Goal: Information Seeking & Learning: Find specific fact

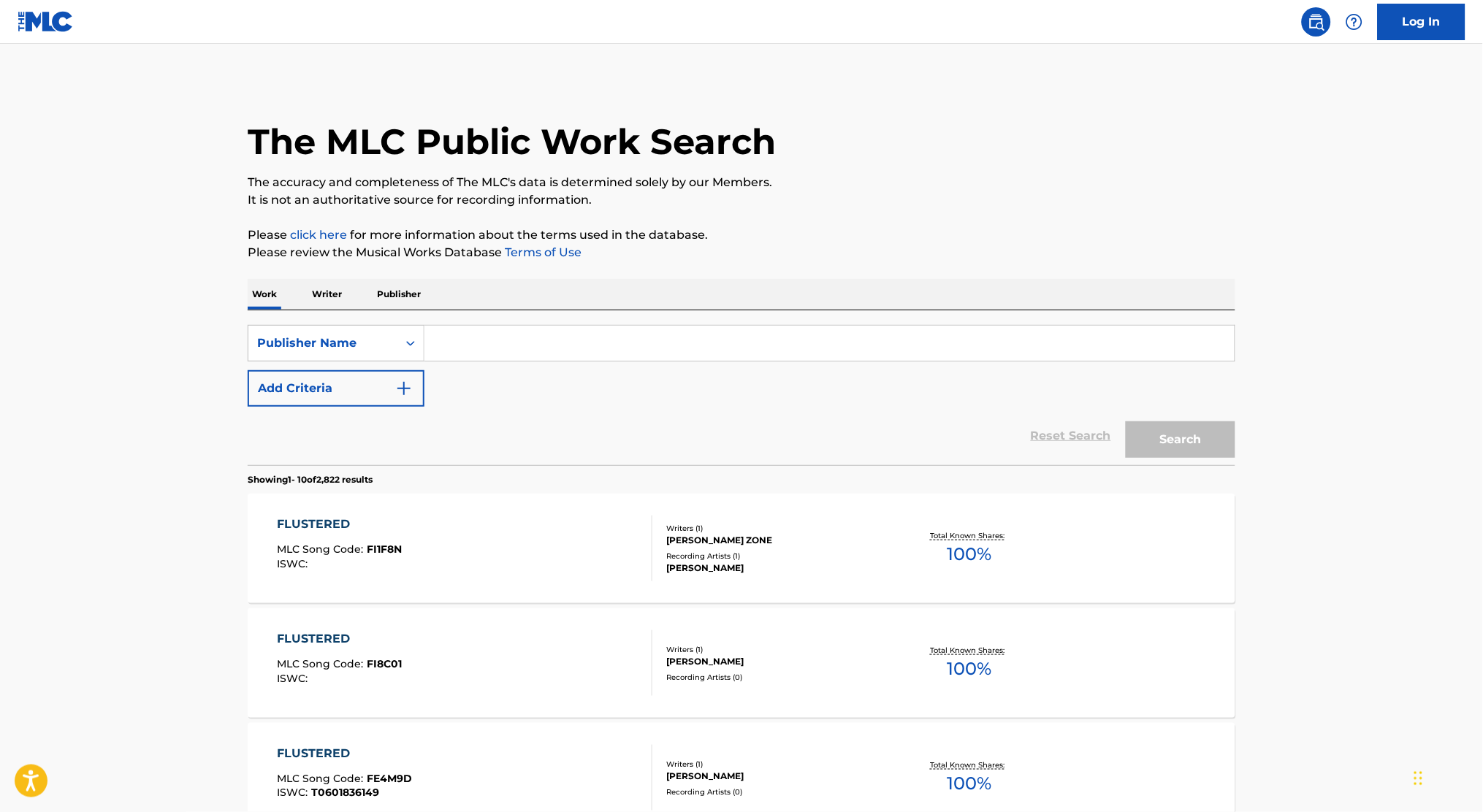
click at [595, 558] on div "FLUSTERED MLC Song Code : FI1F8N ISWC :" at bounding box center [465, 548] width 376 height 66
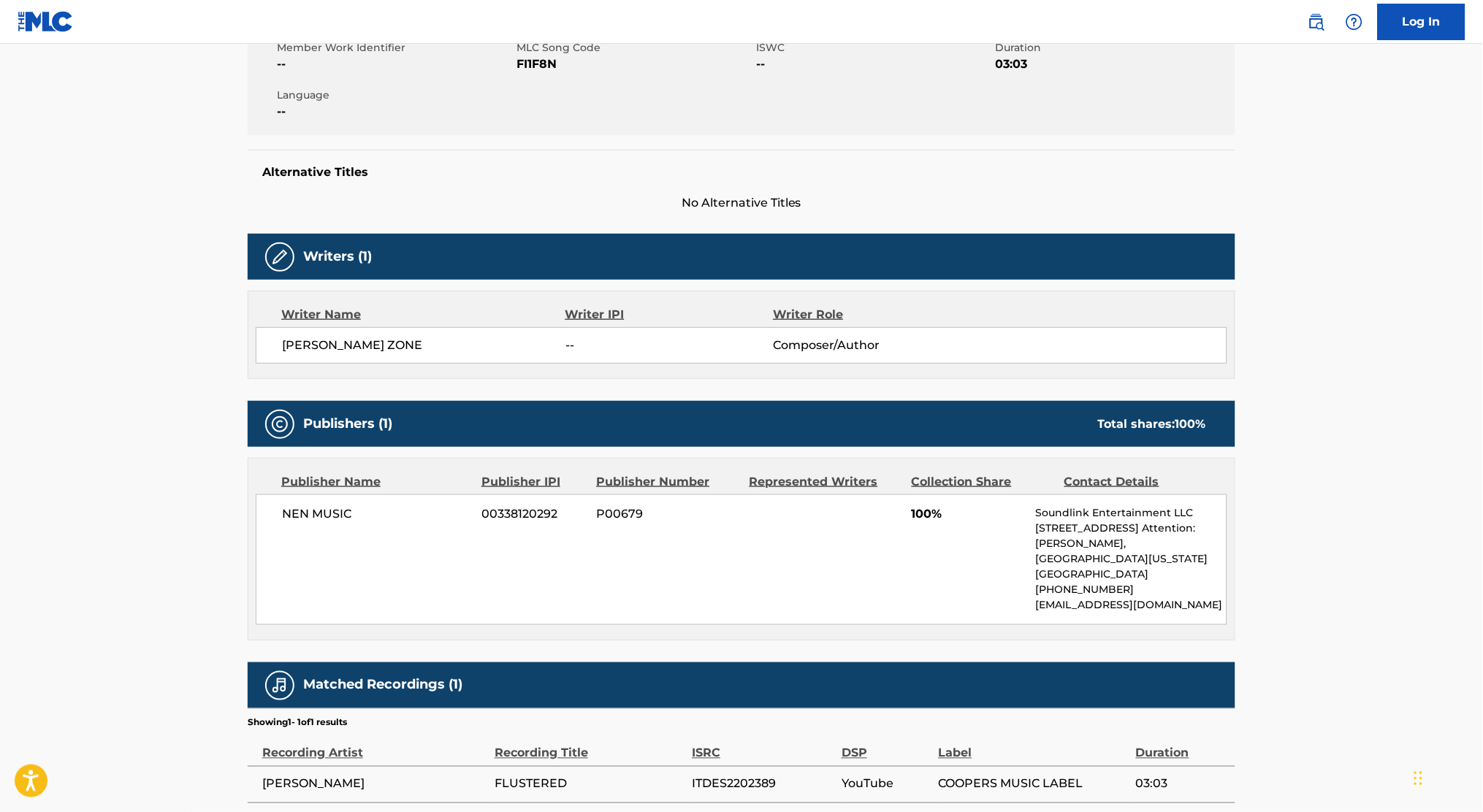
scroll to position [292, 0]
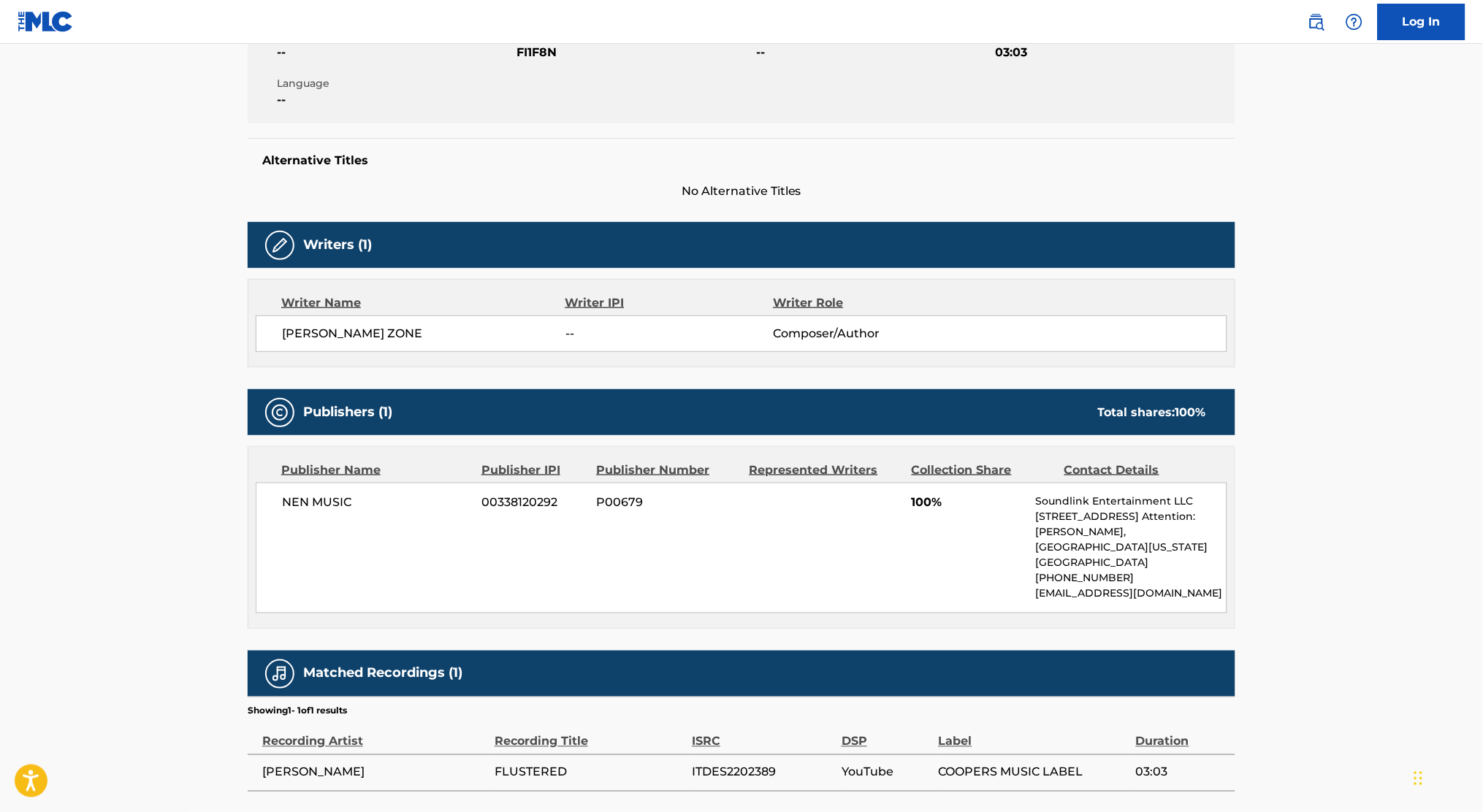
click at [611, 505] on span "P00679" at bounding box center [668, 503] width 142 height 17
click at [612, 505] on span "P00679" at bounding box center [668, 503] width 142 height 17
drag, startPoint x: 612, startPoint y: 505, endPoint x: 535, endPoint y: 521, distance: 78.6
click at [535, 521] on div "NEN MUSIC 00338120292 P00679 100% Soundlink Entertainment LLC [STREET_ADDRESS] …" at bounding box center [742, 548] width 972 height 131
click at [535, 520] on div "NEN MUSIC 00338120292 P00679 100% Soundlink Entertainment LLC [STREET_ADDRESS] …" at bounding box center [742, 548] width 972 height 131
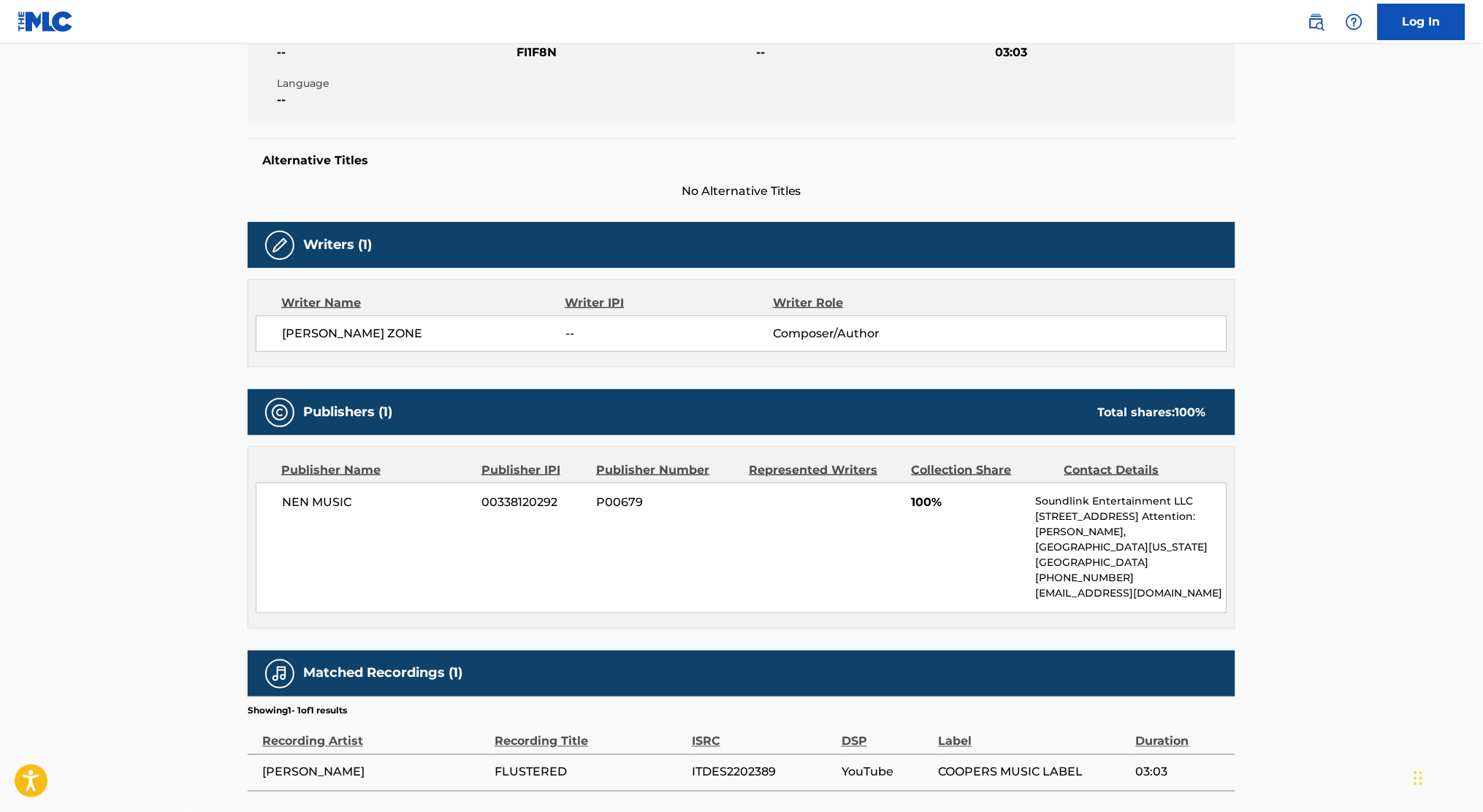
click at [522, 765] on span "FLUSTERED" at bounding box center [589, 773] width 190 height 17
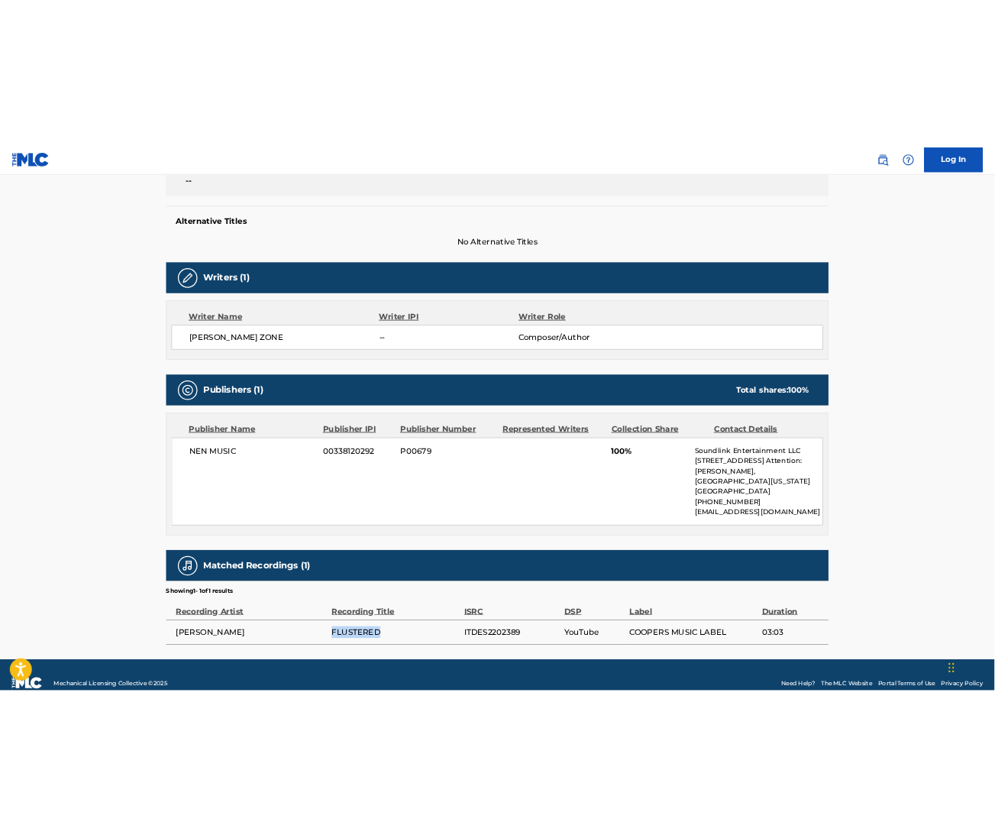
scroll to position [380, 0]
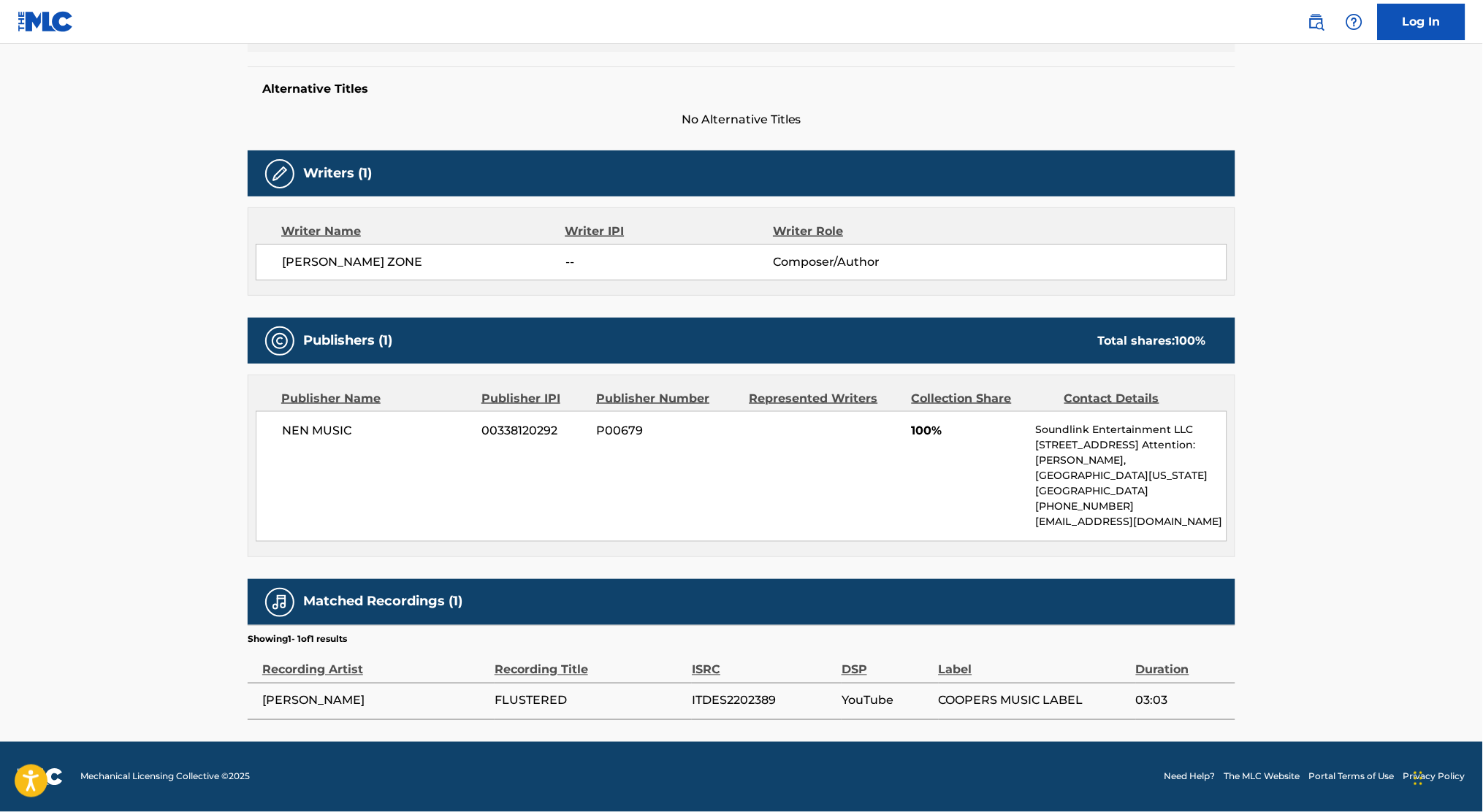
click at [870, 703] on span "YouTube" at bounding box center [887, 701] width 90 height 17
drag, startPoint x: 870, startPoint y: 703, endPoint x: 982, endPoint y: 705, distance: 112.0
click at [982, 705] on span "COOPERS MUSIC LABEL" at bounding box center [1033, 701] width 190 height 17
click at [982, 703] on span "COOPERS MUSIC LABEL" at bounding box center [1033, 701] width 190 height 17
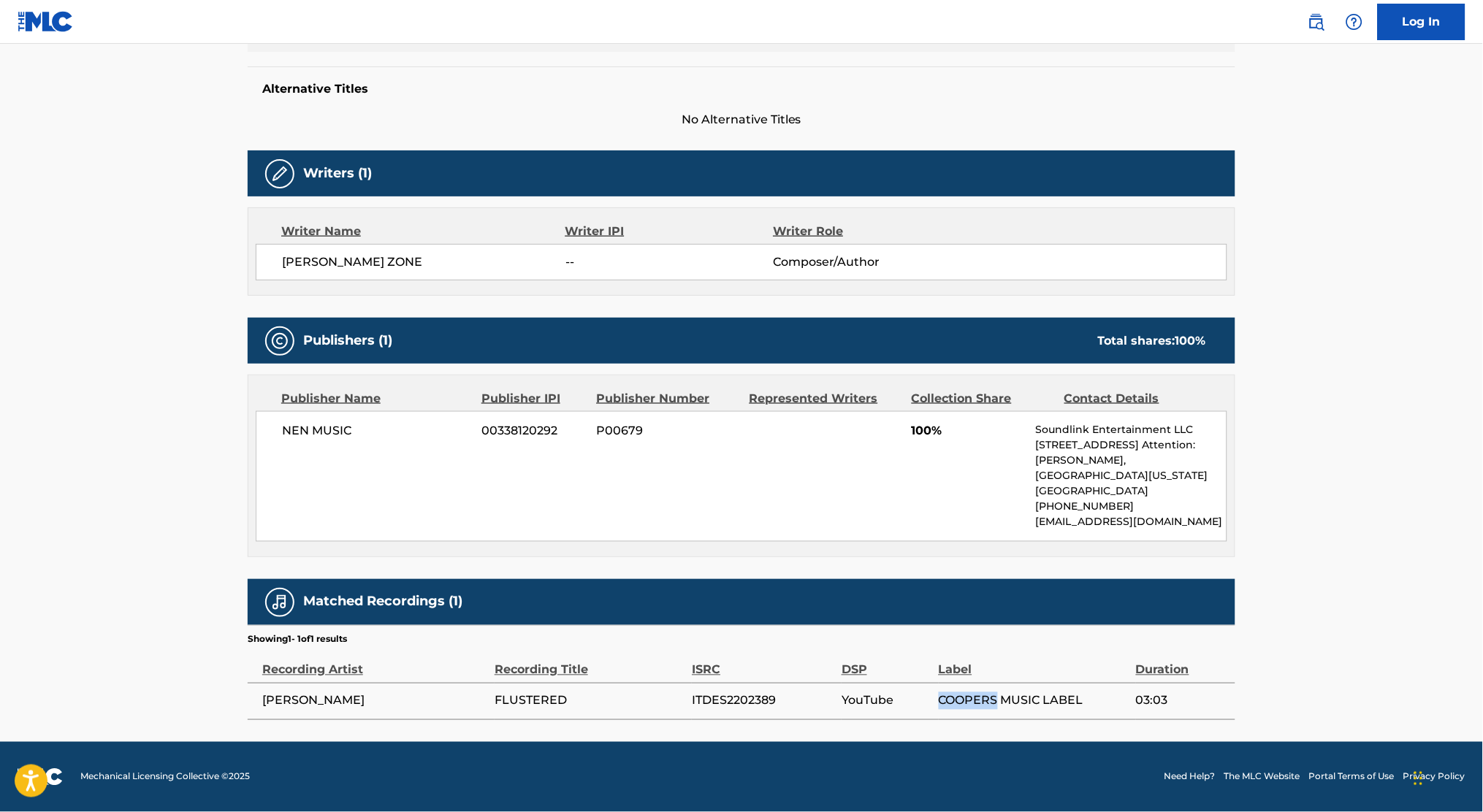
click at [982, 703] on span "COOPERS MUSIC LABEL" at bounding box center [1033, 701] width 190 height 17
click at [982, 691] on td "COOPERS MUSIC LABEL" at bounding box center [1037, 701] width 197 height 36
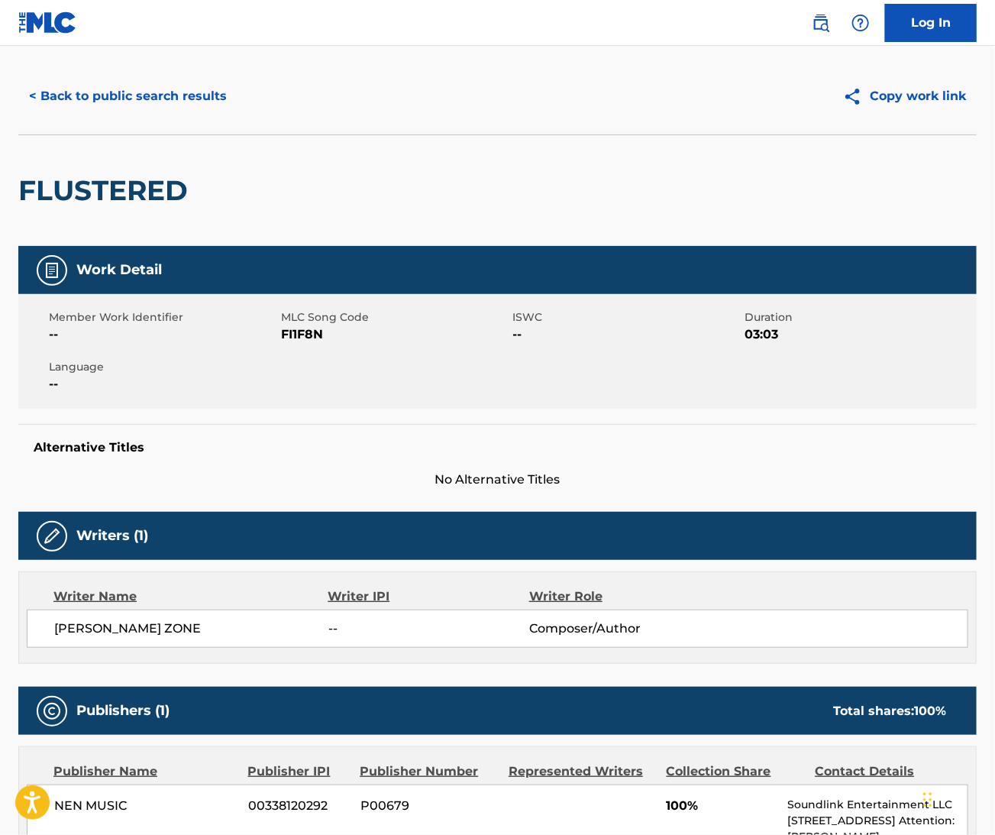
scroll to position [0, 0]
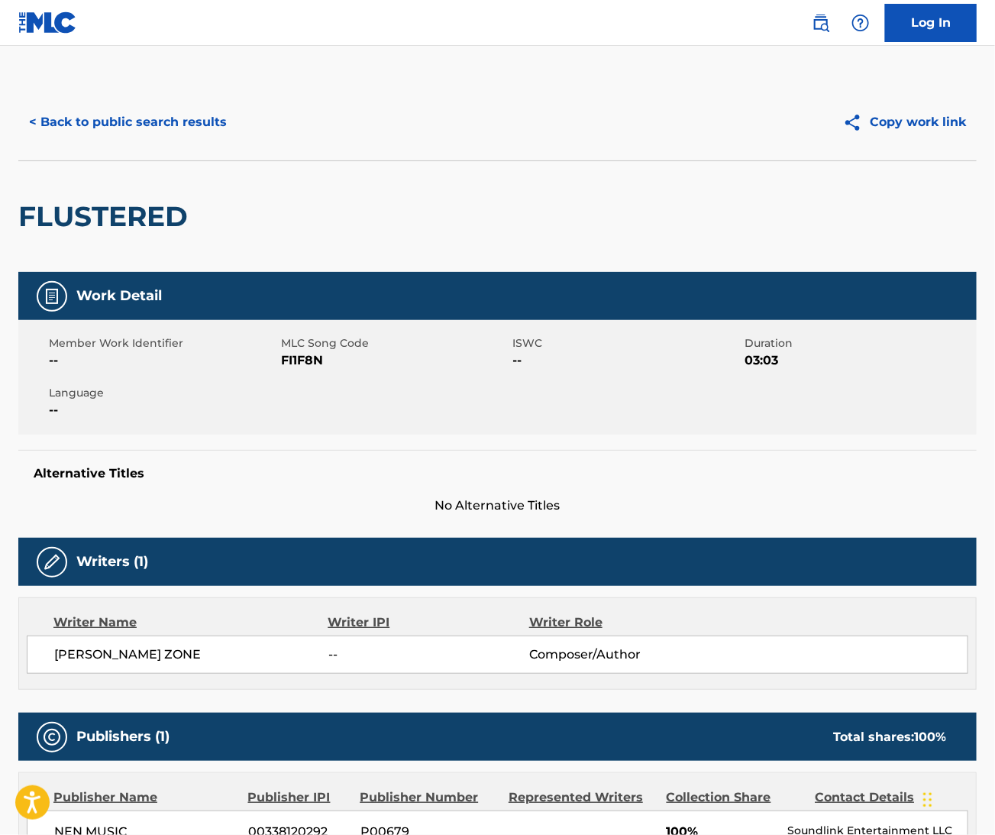
click at [819, 25] on img at bounding box center [821, 23] width 18 height 18
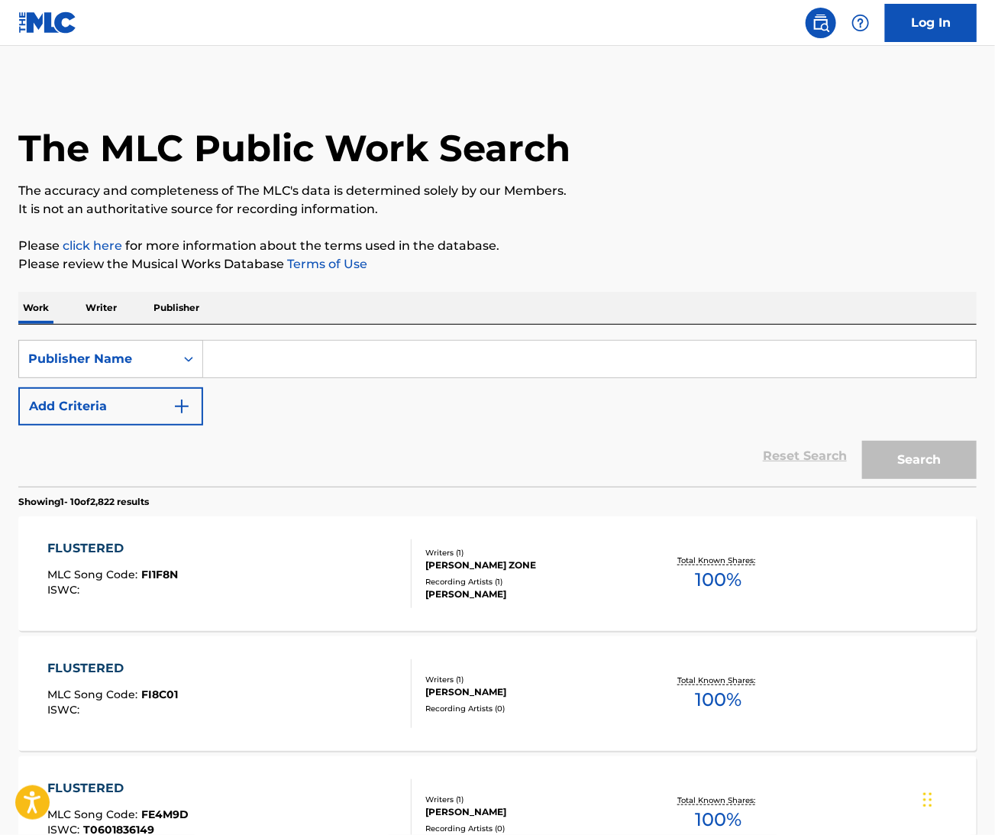
click at [251, 363] on input "Search Form" at bounding box center [589, 359] width 773 height 37
paste input "S59GNP"
type input "S59GNP"
click at [142, 344] on div "Publisher Name" at bounding box center [97, 358] width 156 height 29
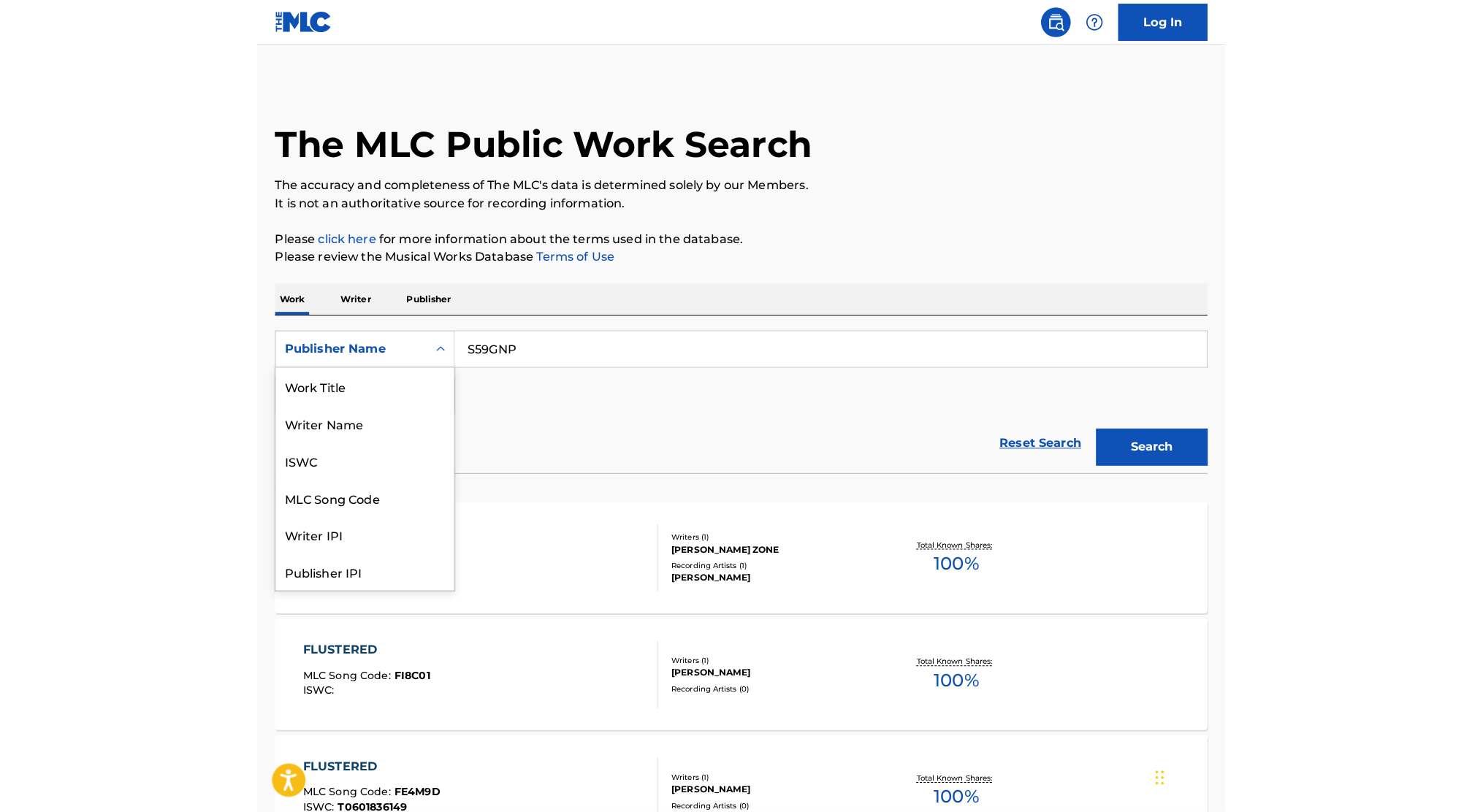
scroll to position [73, 0]
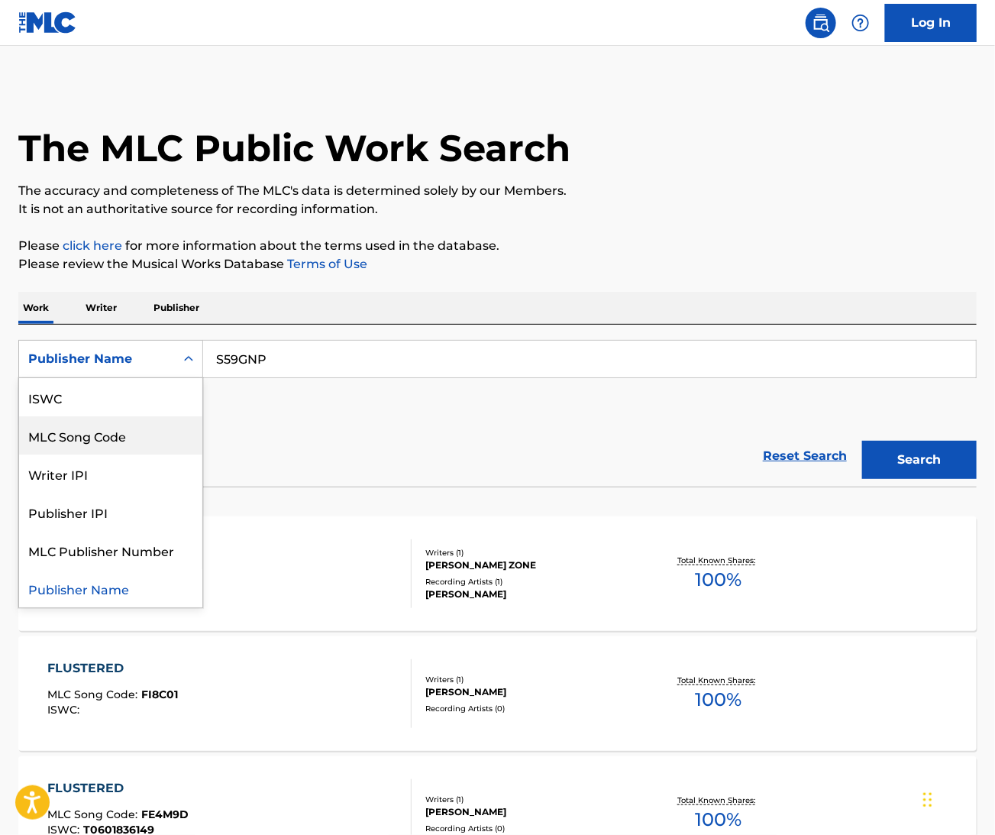
click at [99, 440] on div "MLC Song Code" at bounding box center [110, 435] width 183 height 38
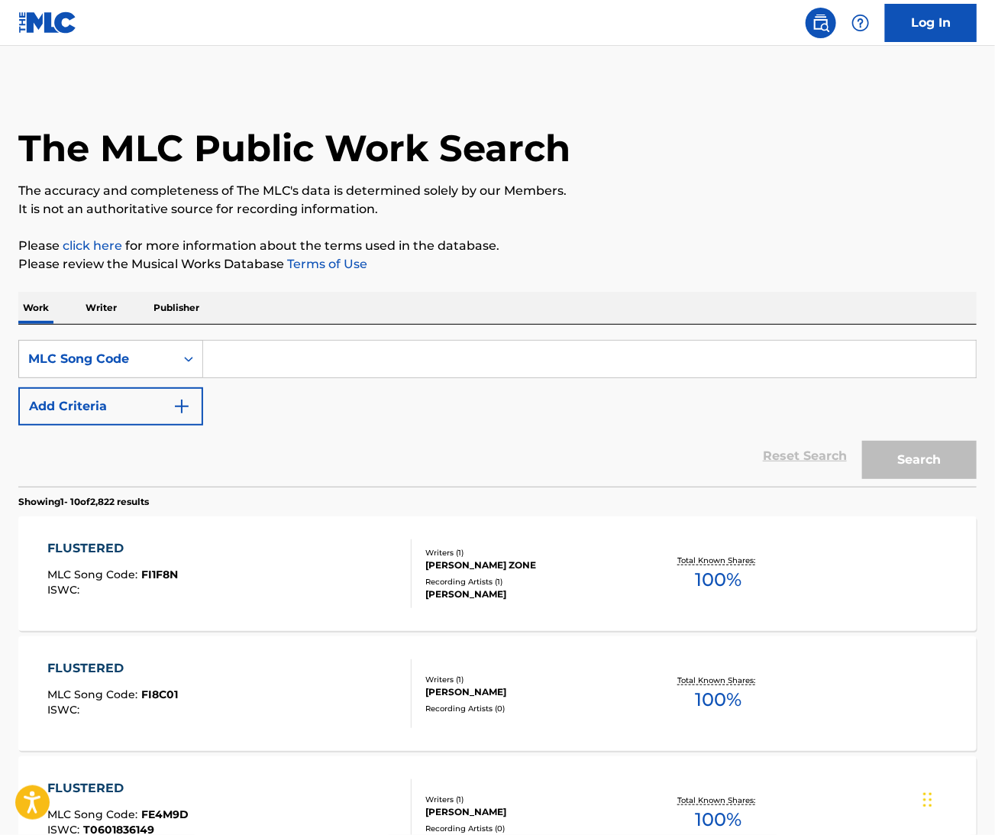
click at [473, 338] on div "SearchWithCriteria96b76992-f2b5-4710-a6bc-533f0b1496b4 MLC Song Code Add Criter…" at bounding box center [497, 406] width 958 height 162
paste input "S59GNP"
type input "S59GNP"
click at [957, 450] on button "Search" at bounding box center [919, 460] width 115 height 38
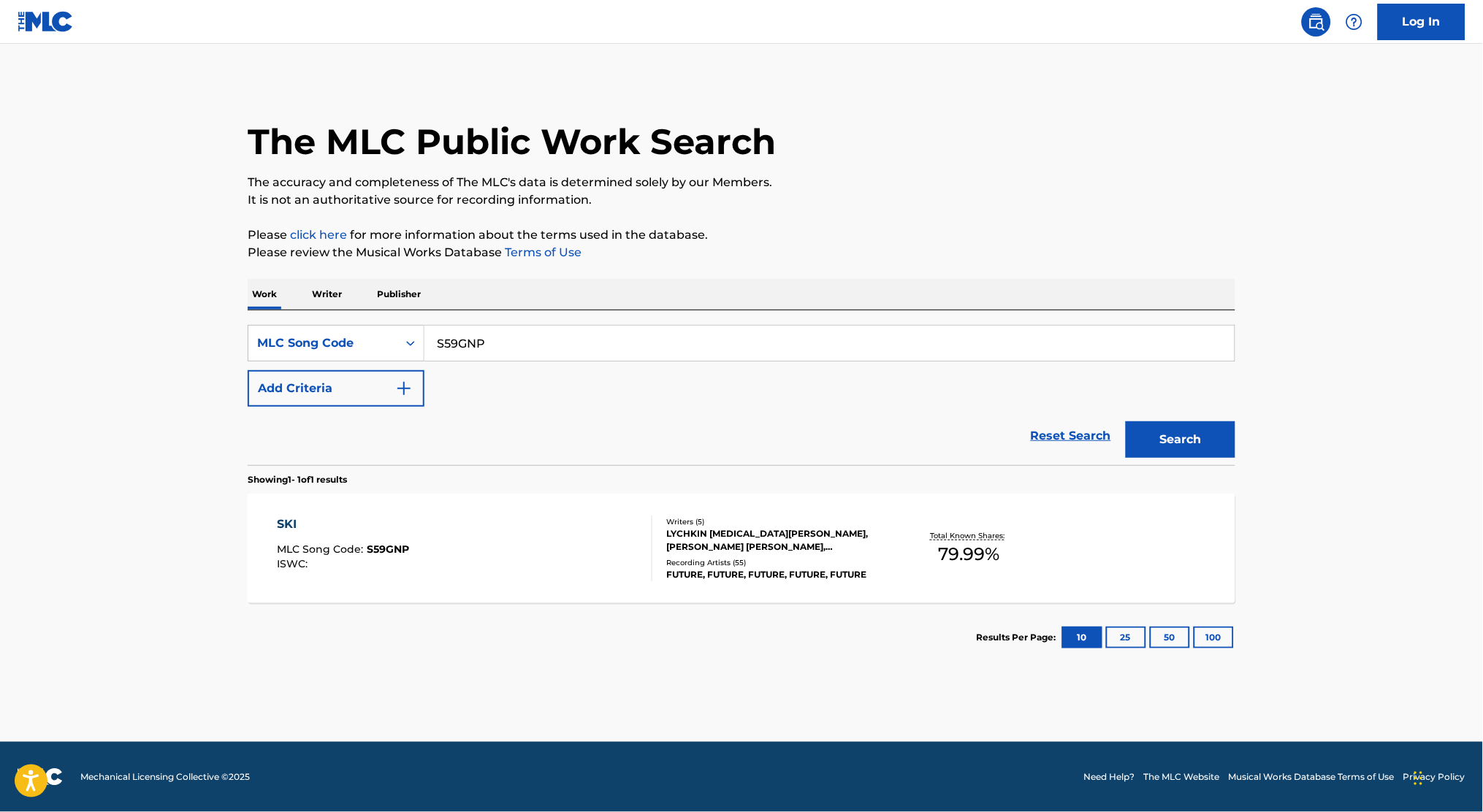
click at [540, 564] on div "SKI MLC Song Code : S59GNP ISWC :" at bounding box center [465, 548] width 376 height 66
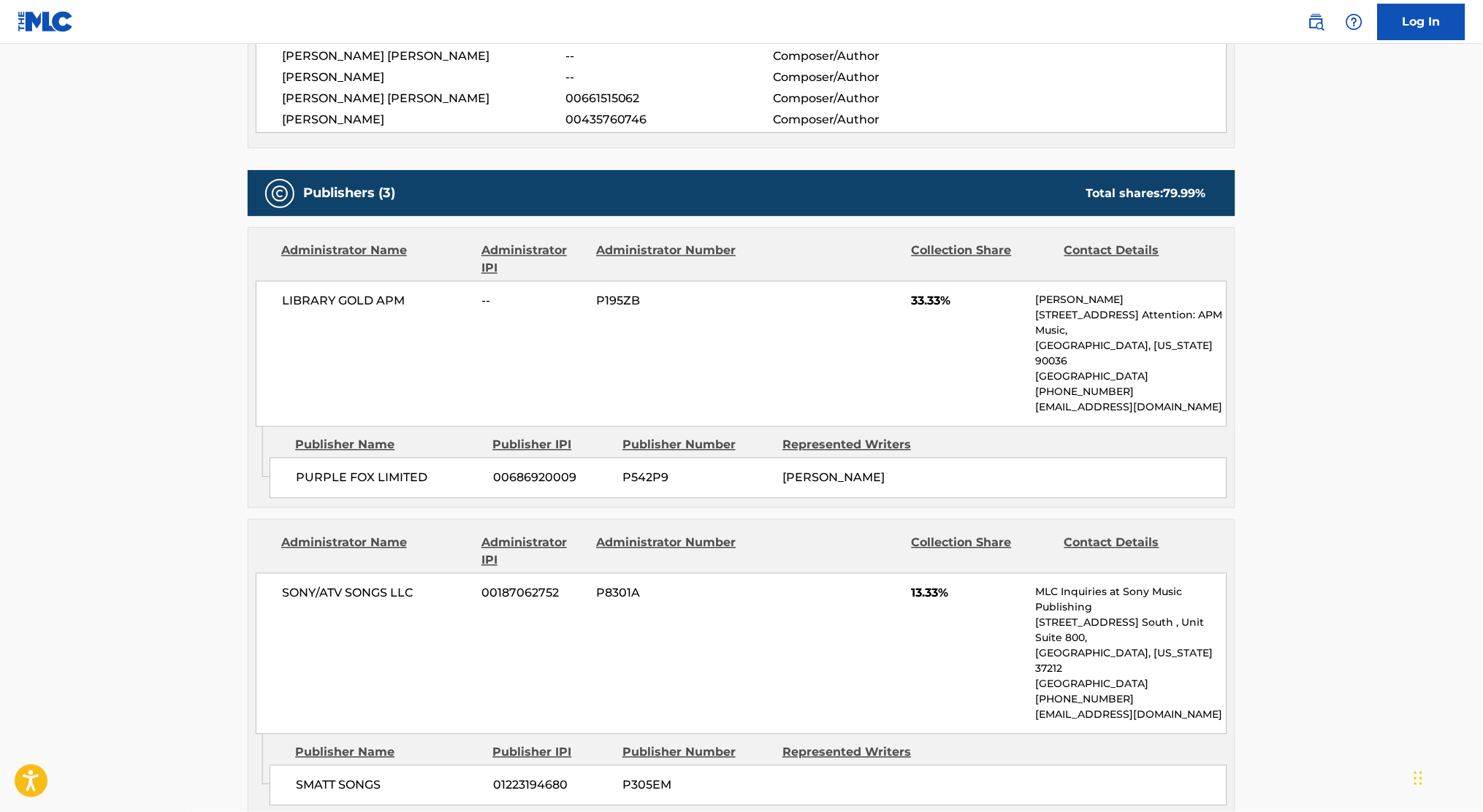
scroll to position [584, 0]
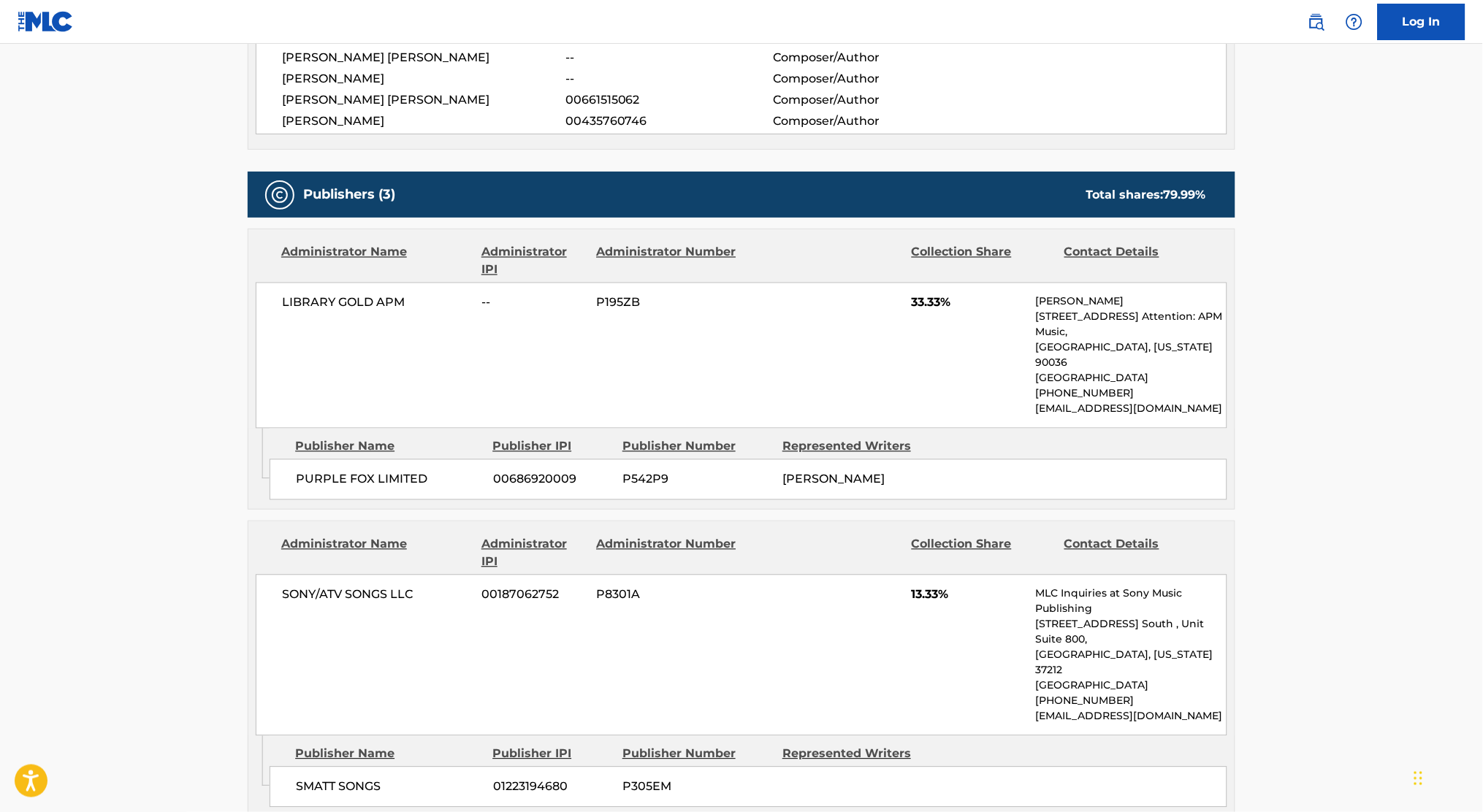
click at [332, 472] on span "PURPLE FOX LIMITED" at bounding box center [388, 480] width 187 height 17
drag, startPoint x: 332, startPoint y: 465, endPoint x: 861, endPoint y: 474, distance: 529.1
click at [861, 474] on div "PURPLE FOX LIMITED 00686920009 P542P9 [PERSON_NAME]" at bounding box center [748, 479] width 958 height 41
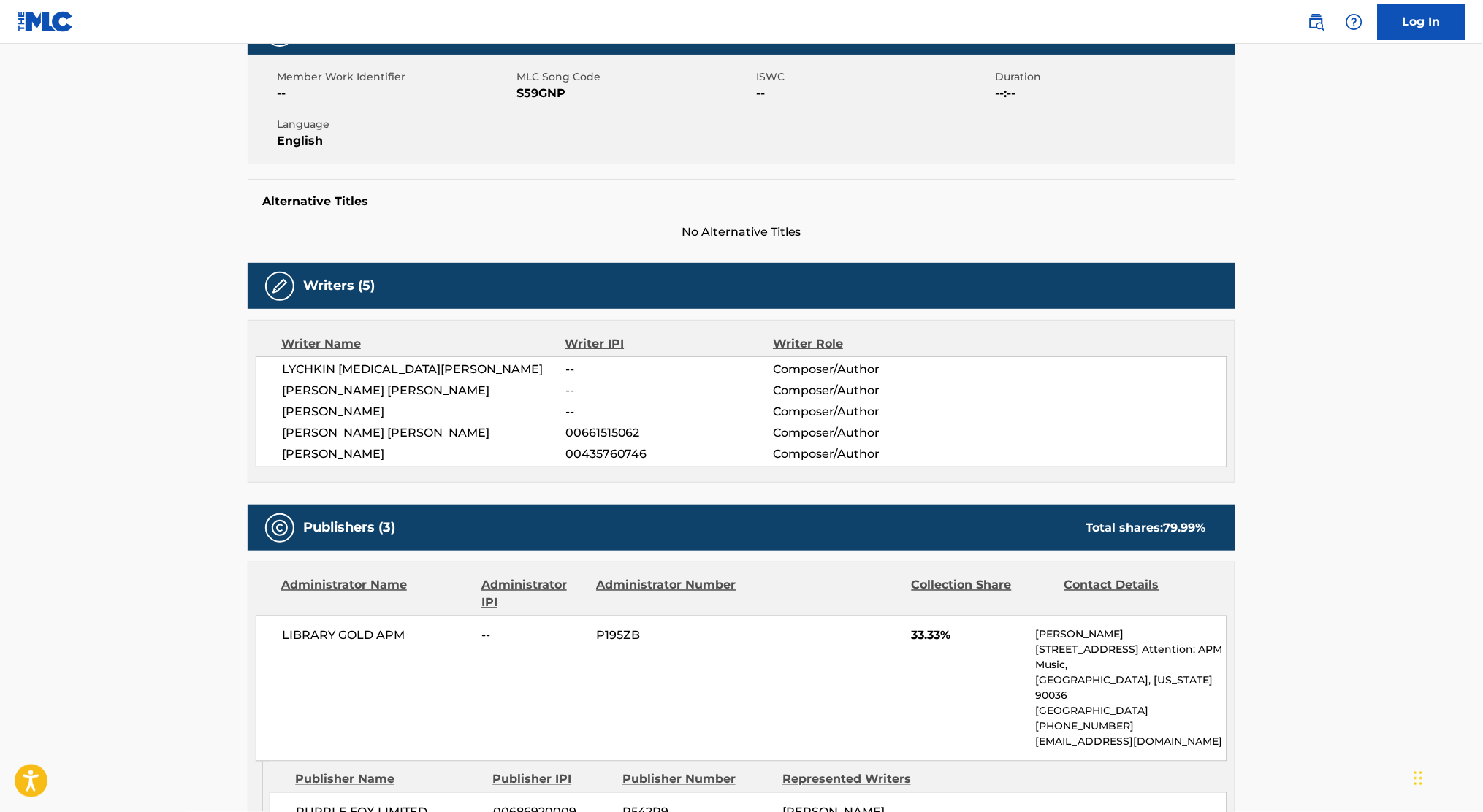
scroll to position [194, 0]
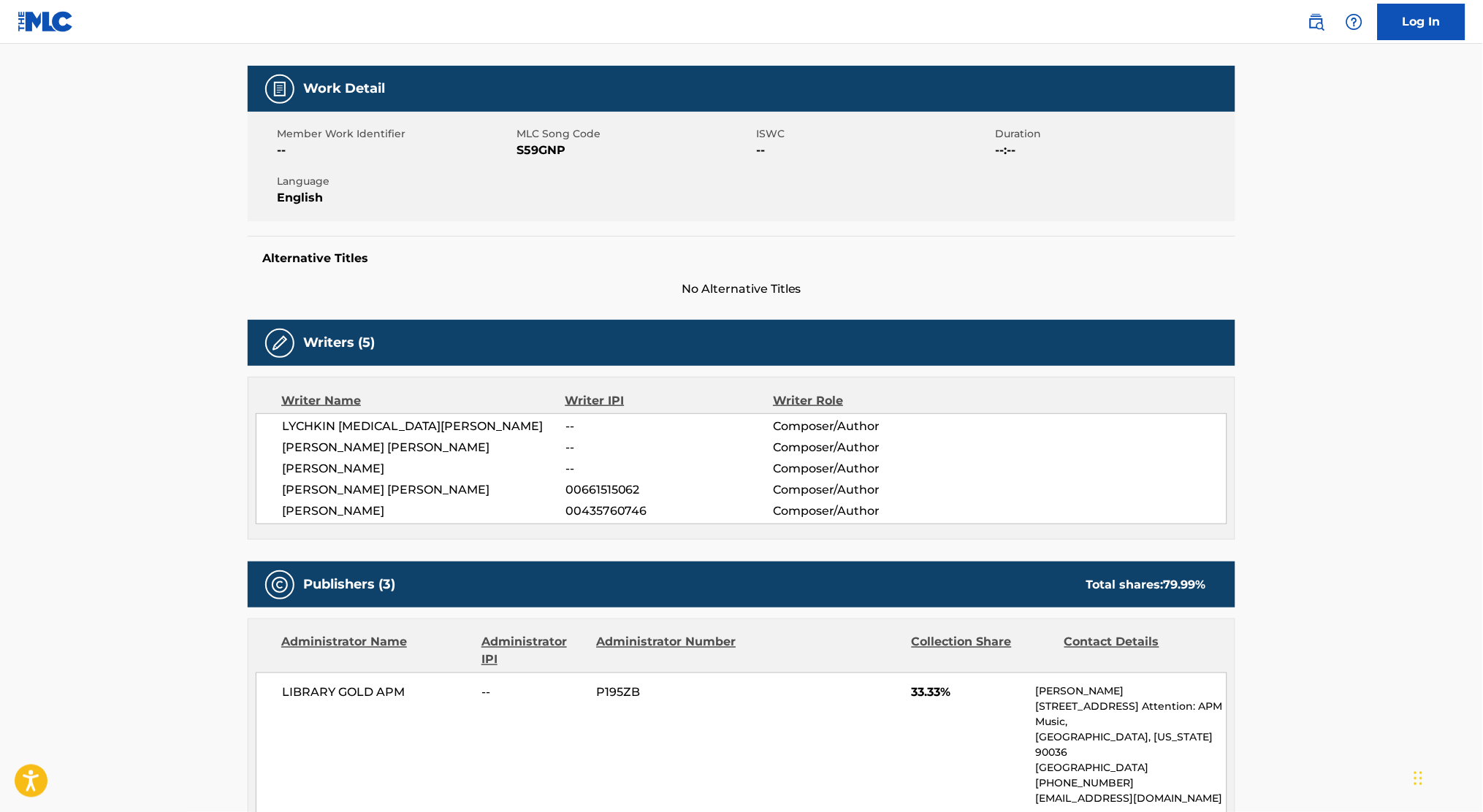
drag, startPoint x: 35, startPoint y: 464, endPoint x: 50, endPoint y: 463, distance: 15.0
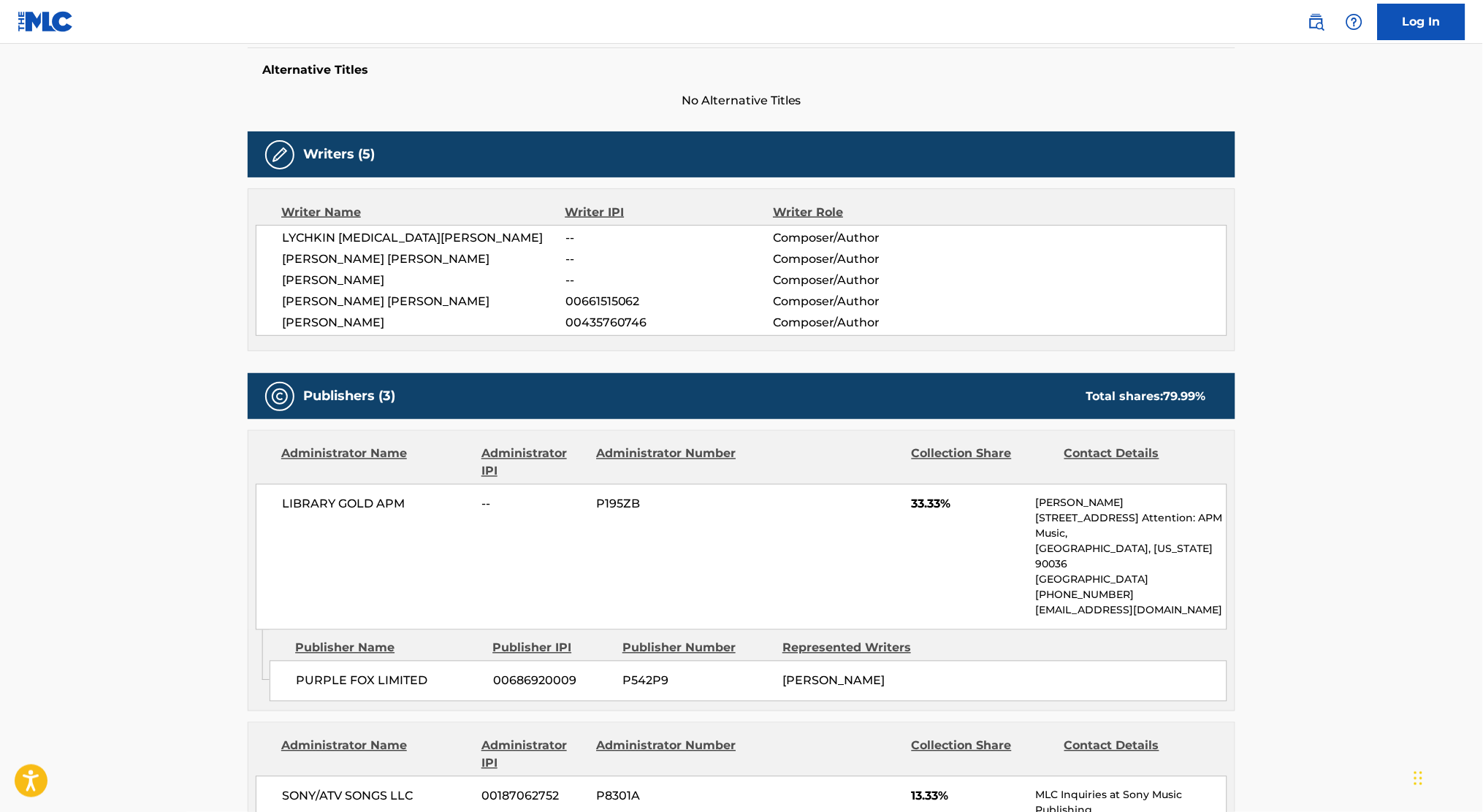
scroll to position [389, 0]
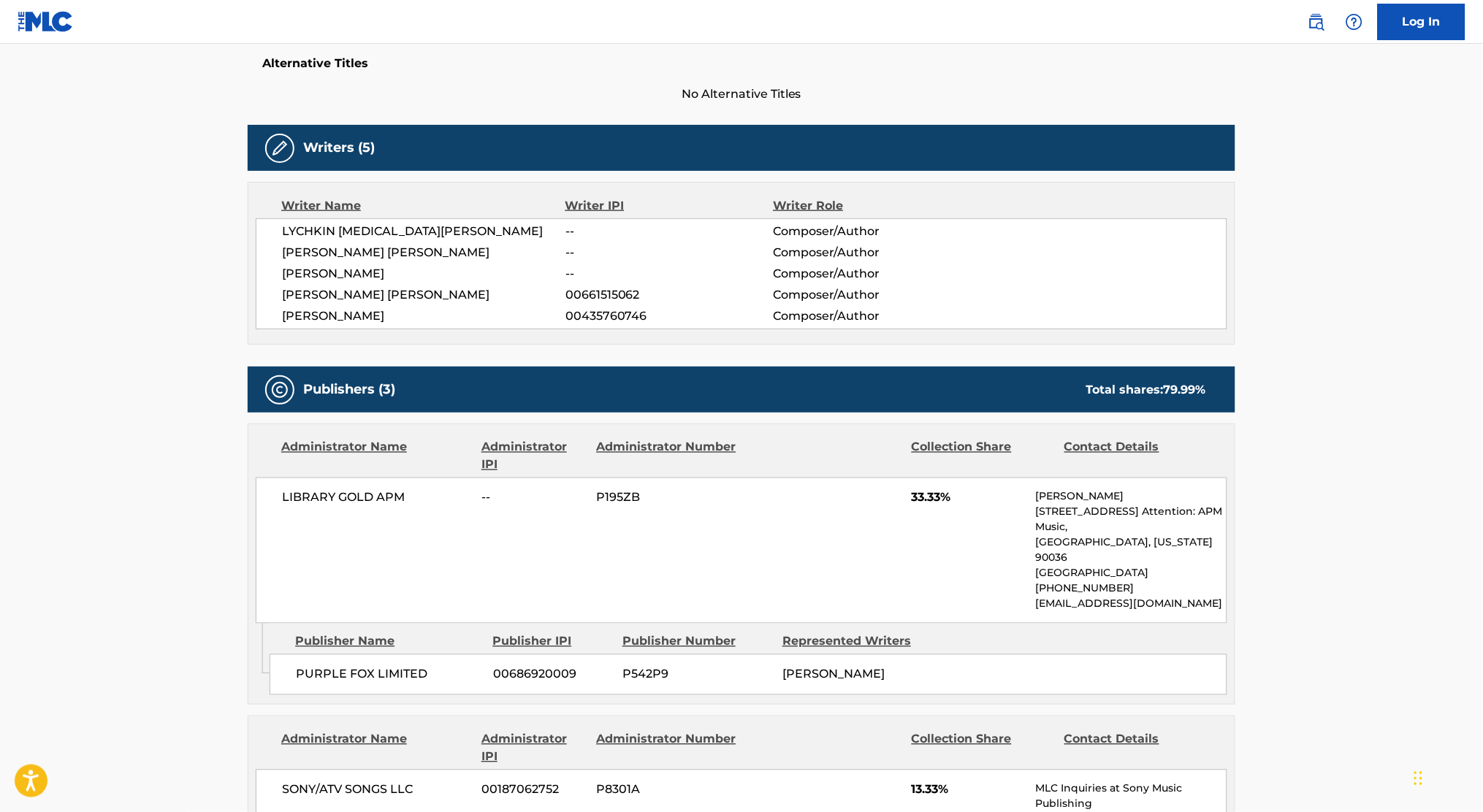
click at [191, 290] on main "< Back to public search results Copy work link SKI Work Detail Member Work Iden…" at bounding box center [742, 726] width 1483 height 2142
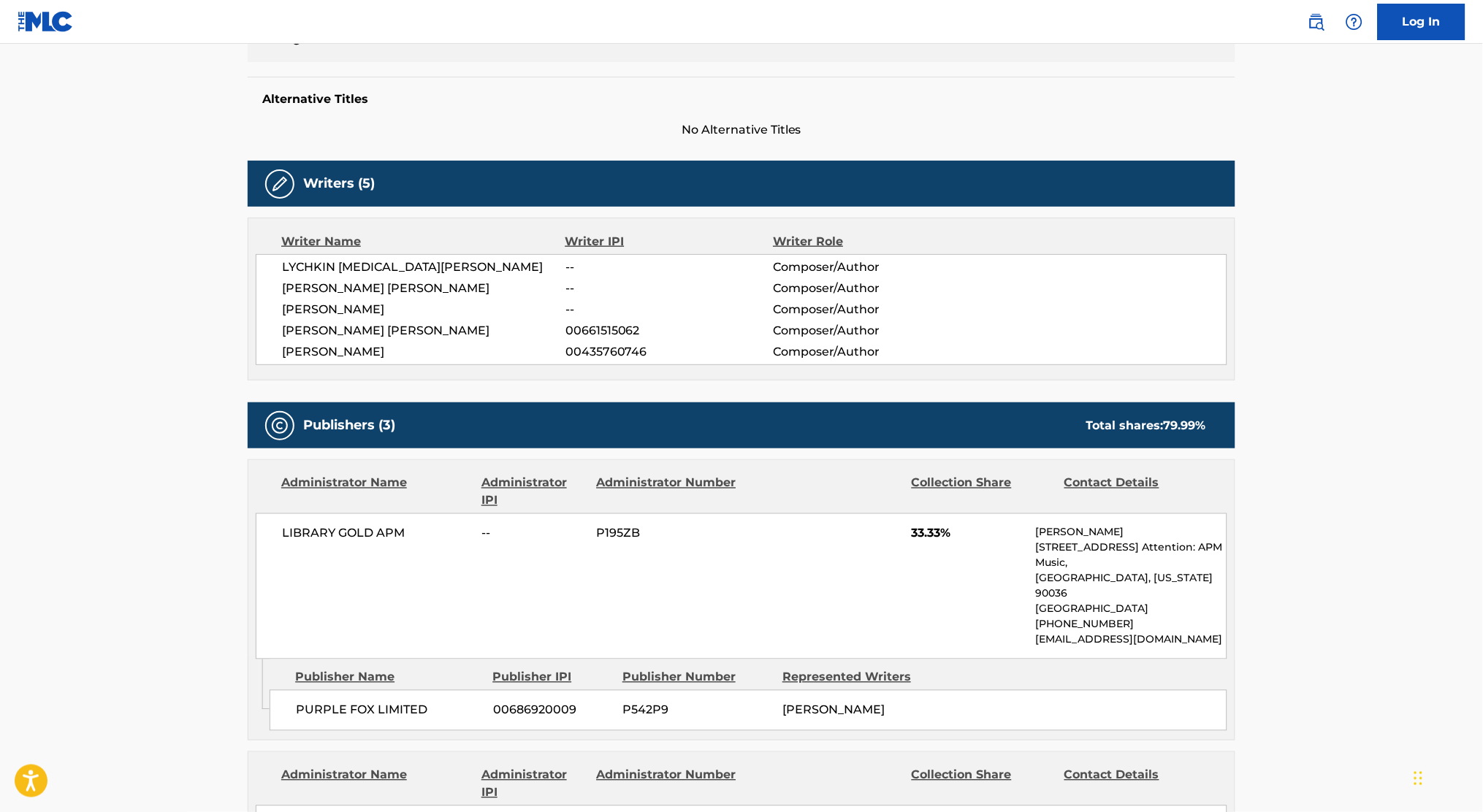
scroll to position [292, 0]
